Goal: Check status: Check status

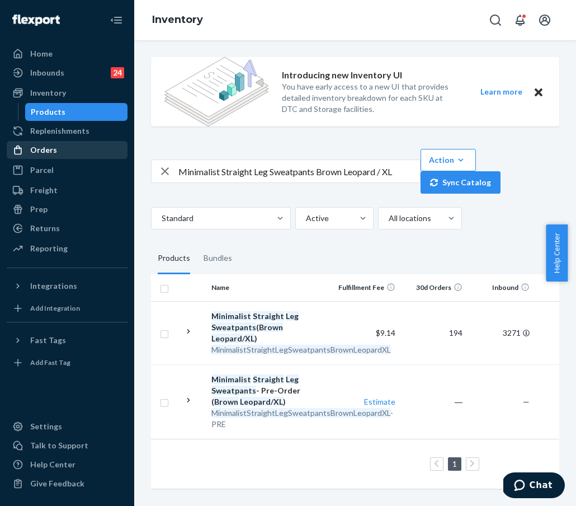
scroll to position [0, 89]
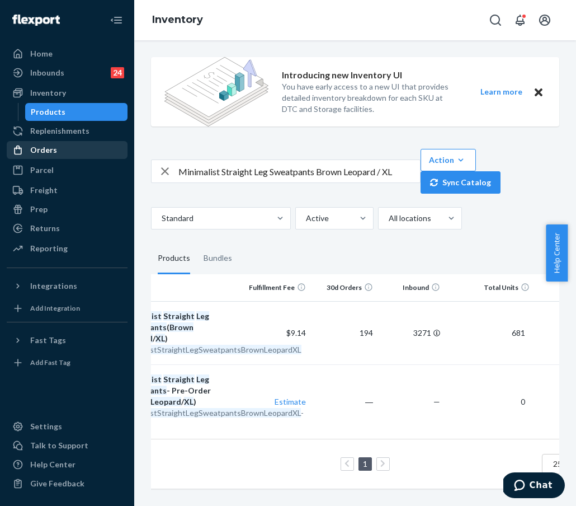
click at [56, 150] on div "Orders" at bounding box center [67, 150] width 119 height 16
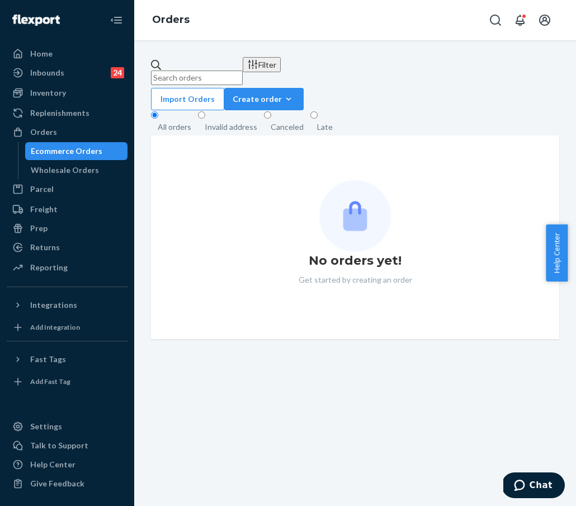
click at [243, 72] on input "text" at bounding box center [197, 77] width 92 height 15
paste input "Pastel Zip Hoodie"
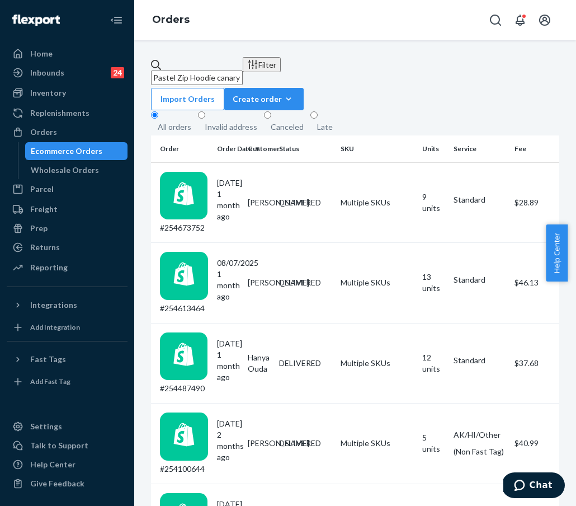
type input "Pastel Zip Hoodie canary"
click at [69, 82] on div "Inbounds 24 Shipping Plans Problems 24" at bounding box center [67, 73] width 121 height 19
click at [74, 95] on div "Inventory" at bounding box center [67, 93] width 119 height 16
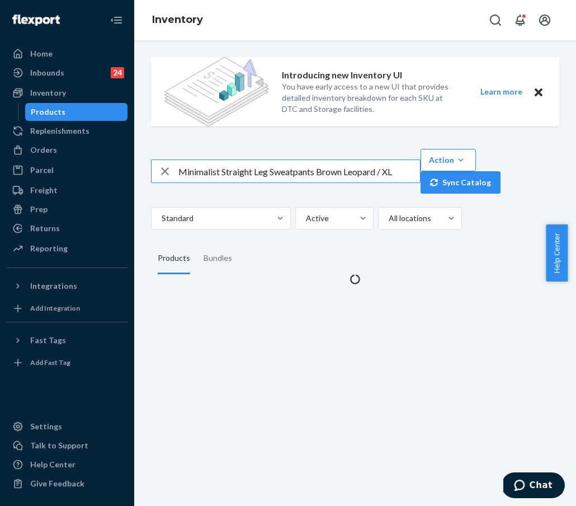
click at [220, 172] on input "Minimalist Straight Leg Sweatpants Brown Leopard / XL" at bounding box center [299, 171] width 242 height 22
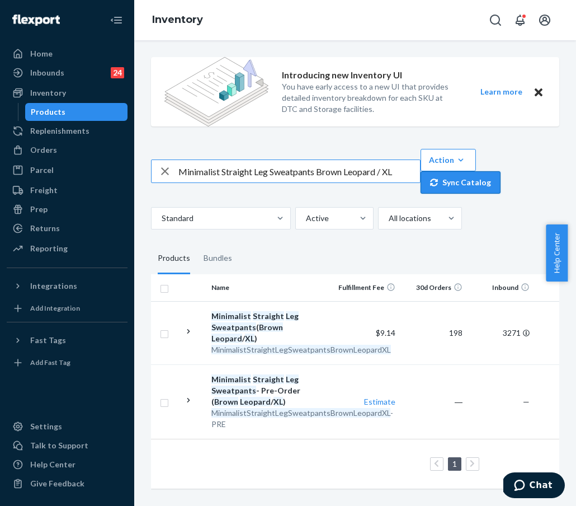
drag, startPoint x: 180, startPoint y: 170, endPoint x: 427, endPoint y: 174, distance: 247.8
click at [427, 174] on div "Minimalist Straight Leg Sweatpants Brown Leopard / XL Action Create product Cre…" at bounding box center [355, 171] width 408 height 45
type input "Pastel Zip Hoodie canary m"
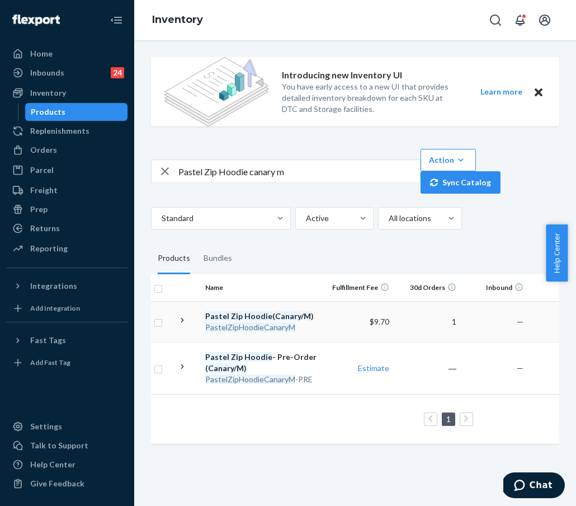
scroll to position [0, 5]
